Goal: Information Seeking & Learning: Learn about a topic

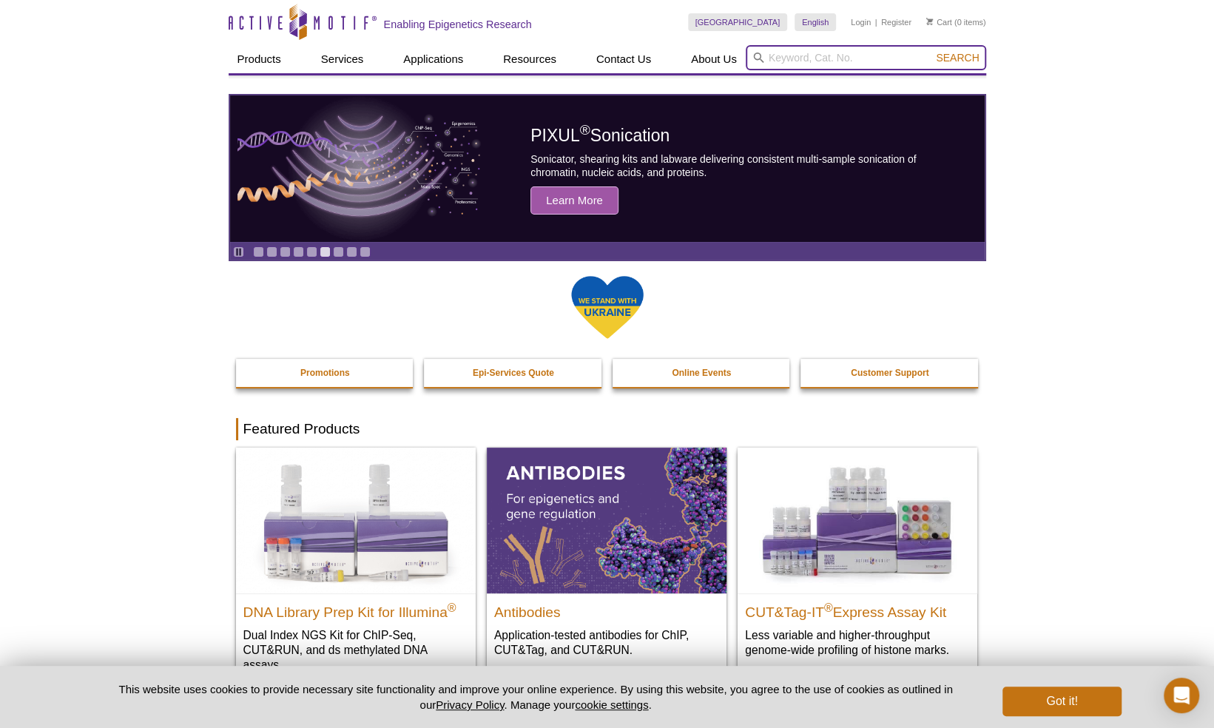
click at [822, 60] on input "search" at bounding box center [865, 57] width 240 height 25
type input "atac"
click at [931, 51] on button "Search" at bounding box center [957, 57] width 52 height 13
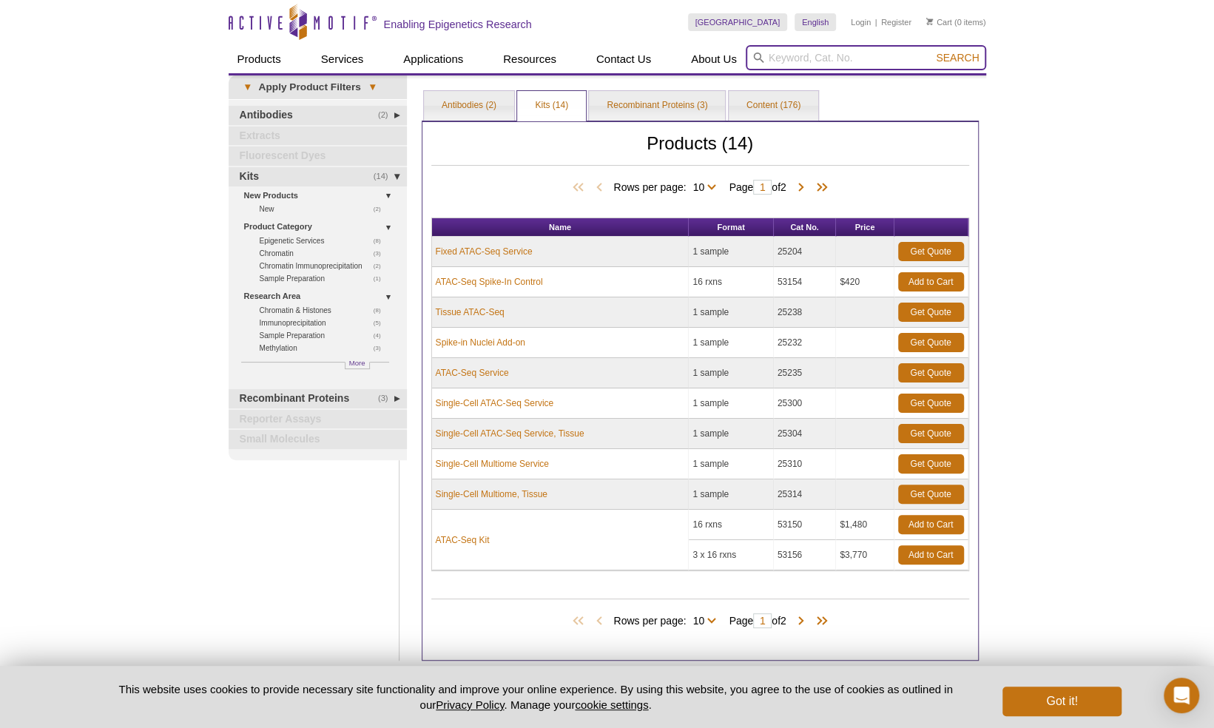
click at [830, 62] on input "search" at bounding box center [865, 57] width 240 height 25
type input "umi barcode"
click at [931, 51] on button "Search" at bounding box center [957, 57] width 52 height 13
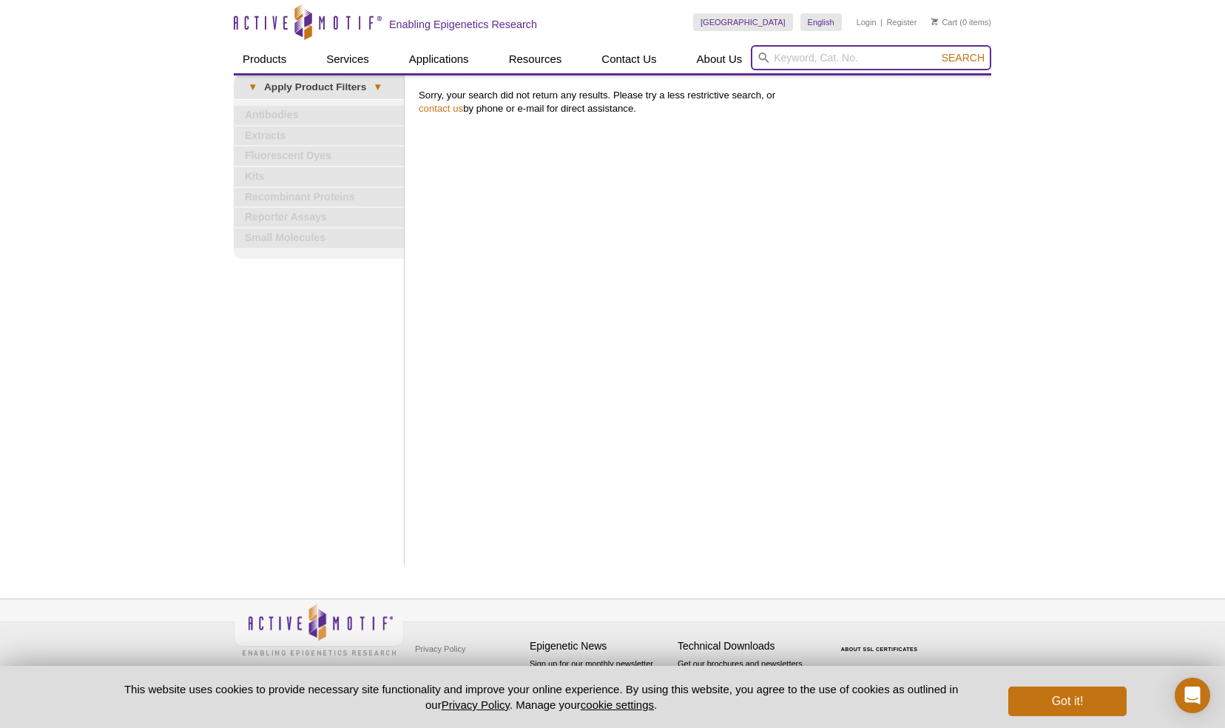
click at [803, 62] on input "search" at bounding box center [871, 57] width 240 height 25
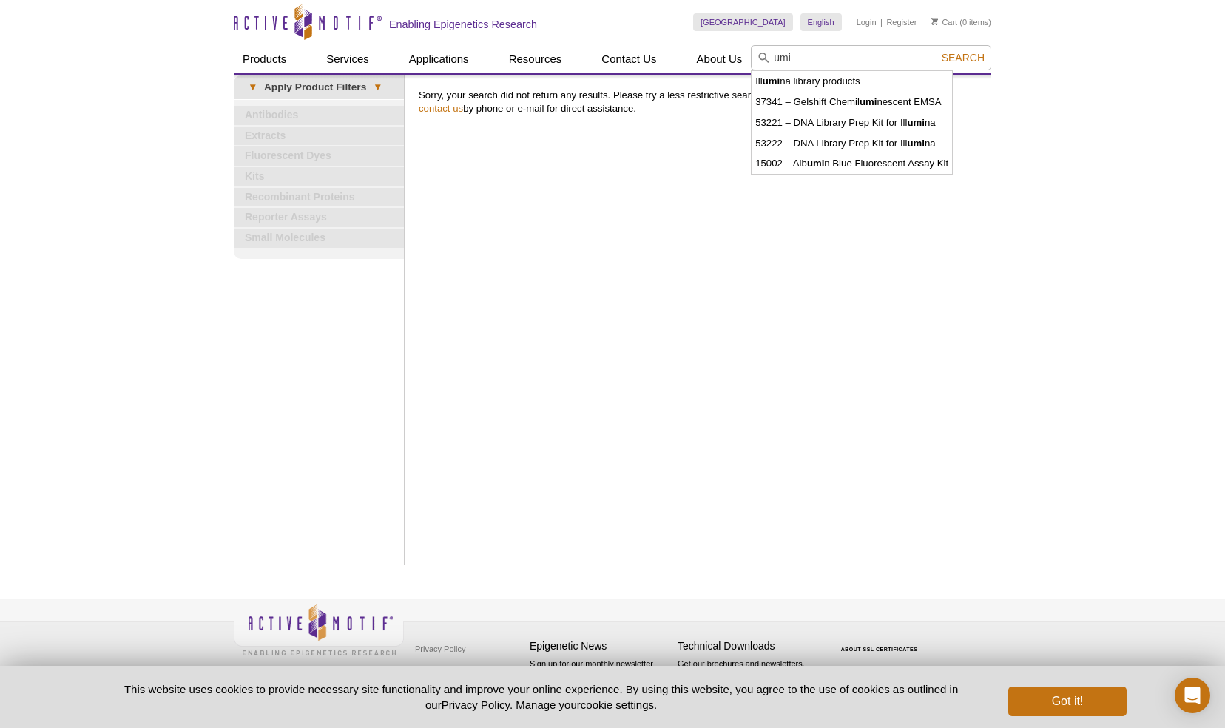
click at [872, 130] on li "53221 – DNA Library Prep Kit for Ill umi na" at bounding box center [851, 122] width 200 height 21
type input "53221 – DNA Library Prep Kit for Illumina"
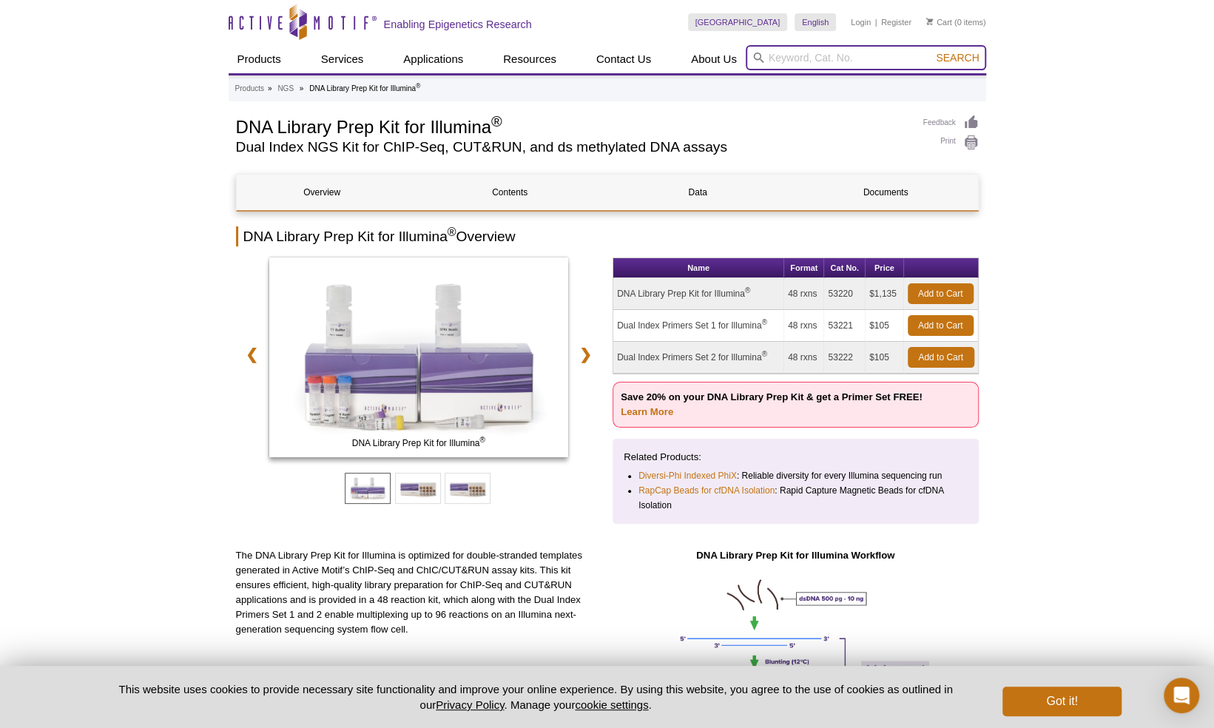
click at [828, 55] on input "search" at bounding box center [865, 57] width 240 height 25
click at [826, 55] on input "search" at bounding box center [865, 57] width 240 height 25
type input "tagmentation enzyme"
click at [931, 51] on button "Search" at bounding box center [957, 57] width 52 height 13
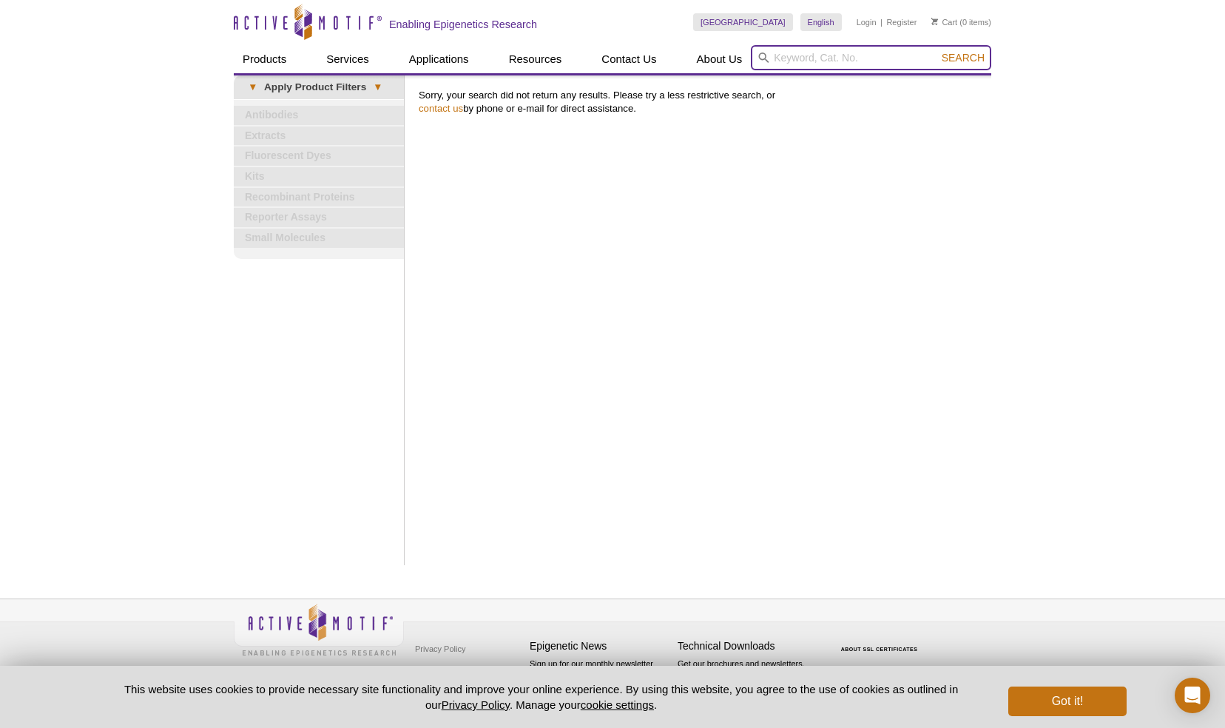
click at [818, 59] on input "search" at bounding box center [871, 57] width 240 height 25
type input "tagmentation"
click at [937, 51] on button "Search" at bounding box center [963, 57] width 52 height 13
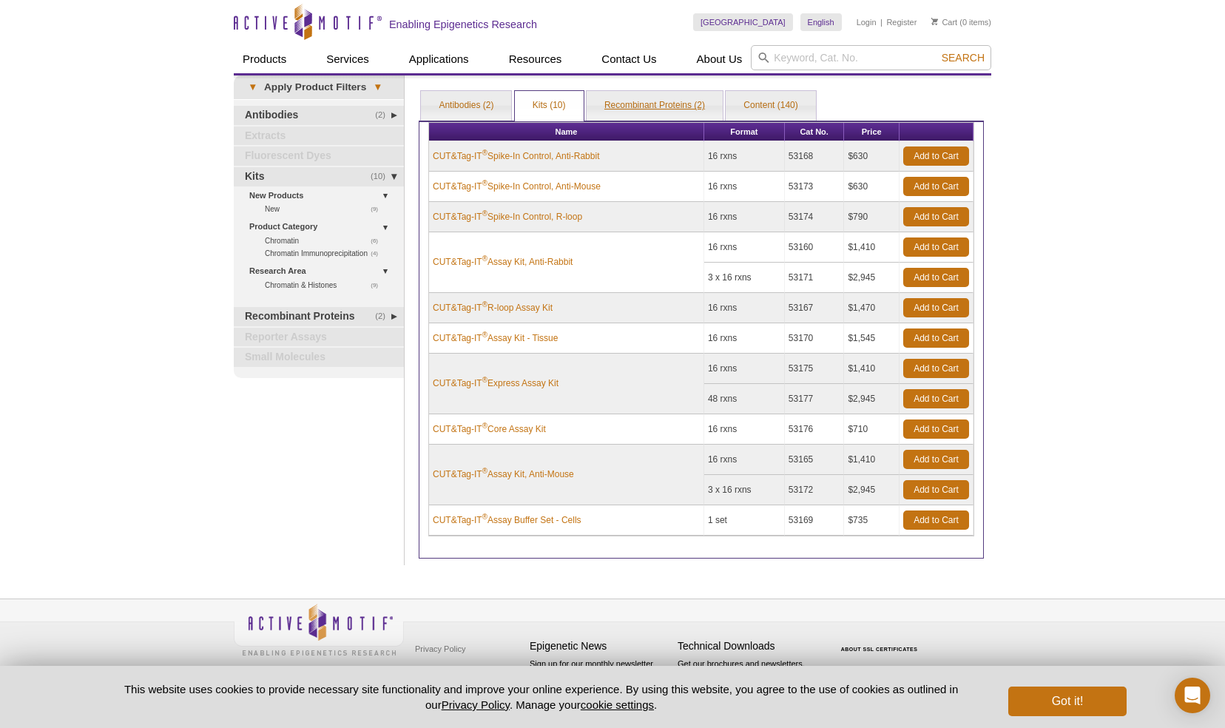
click at [677, 104] on link "Recombinant Proteins (2)" at bounding box center [654, 106] width 136 height 30
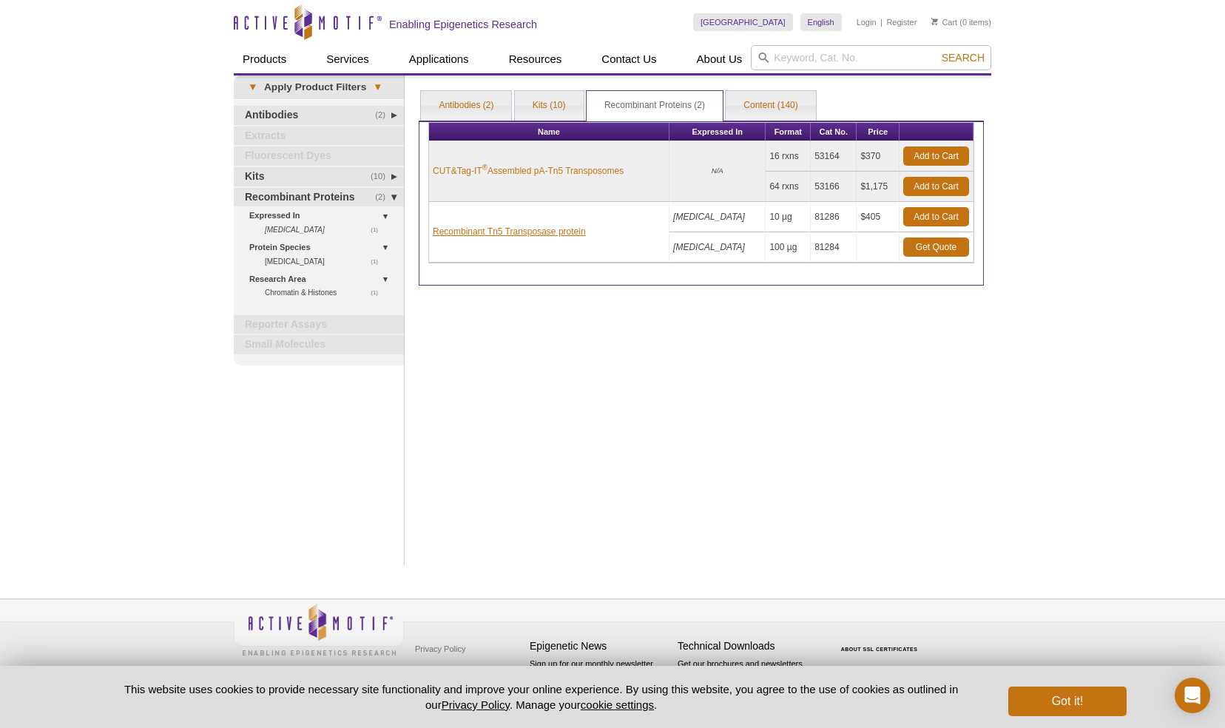
click at [561, 233] on link "Recombinant Tn5 Transposase protein" at bounding box center [509, 231] width 153 height 13
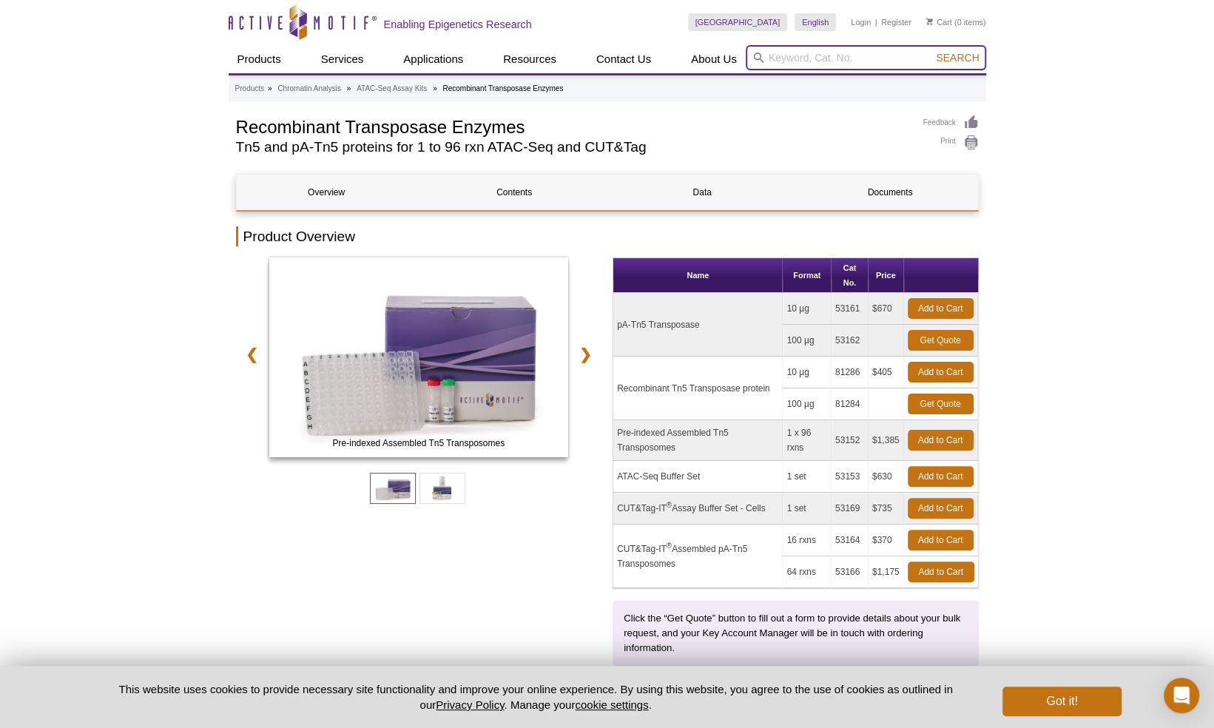
click at [846, 58] on input "search" at bounding box center [865, 57] width 240 height 25
type input "illumina"
click at [931, 51] on button "Search" at bounding box center [957, 57] width 52 height 13
